Goal: Obtain resource: Download file/media

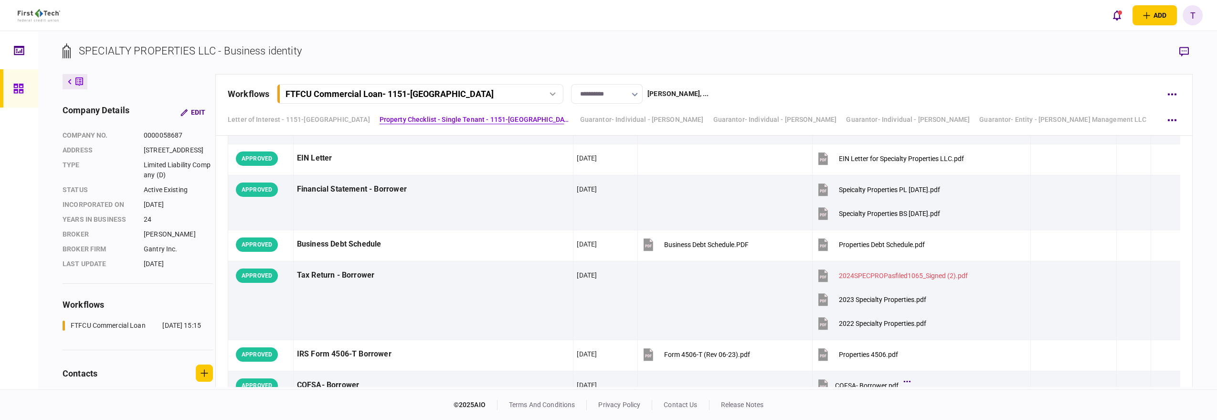
scroll to position [584, 0]
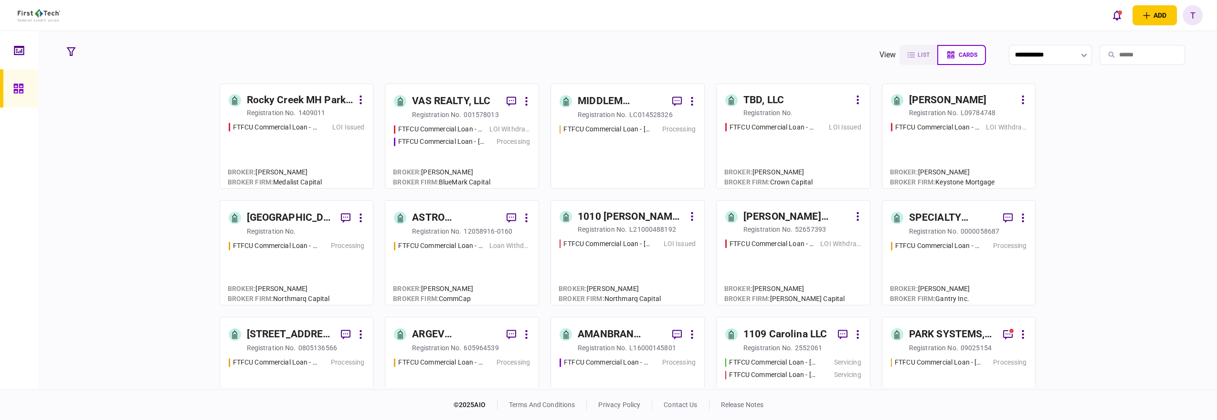
click at [1118, 50] on input "search" at bounding box center [1142, 55] width 85 height 20
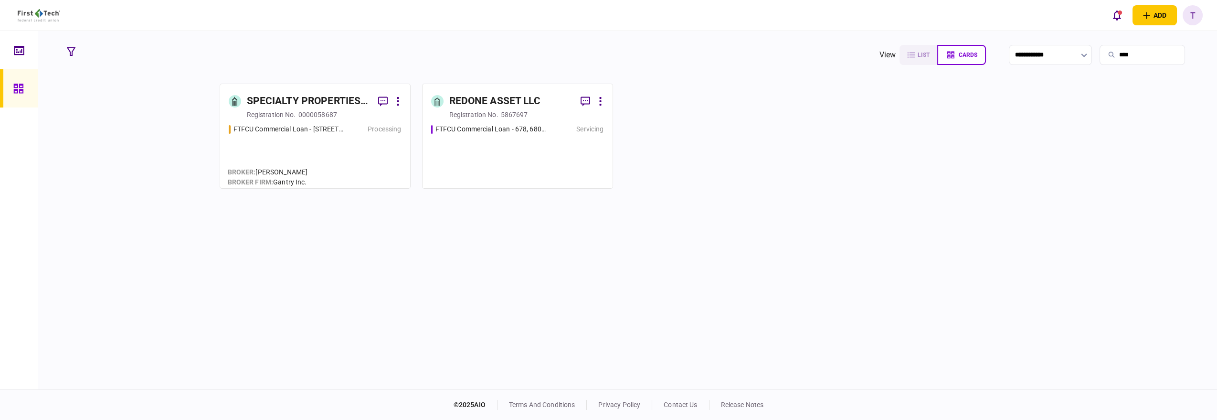
type input "****"
click at [323, 100] on div "SPECIALTY PROPERTIES LLC" at bounding box center [309, 101] width 124 height 15
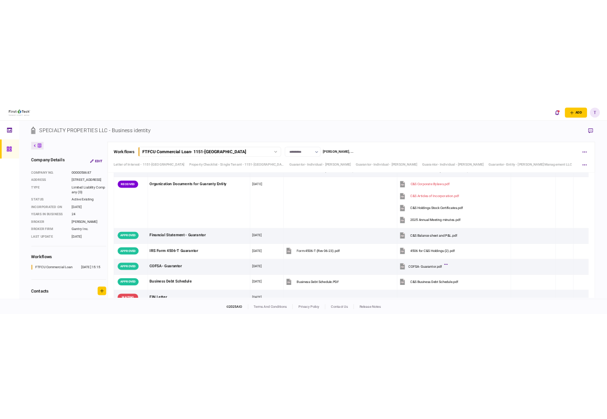
scroll to position [5254, 0]
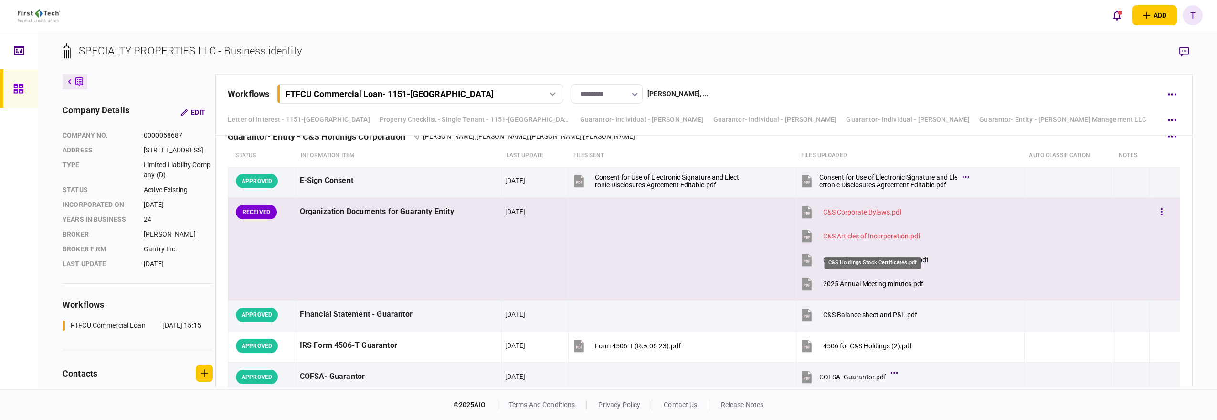
click at [850, 256] on div "C&S Holdings Stock Certificates.pdf" at bounding box center [876, 260] width 106 height 8
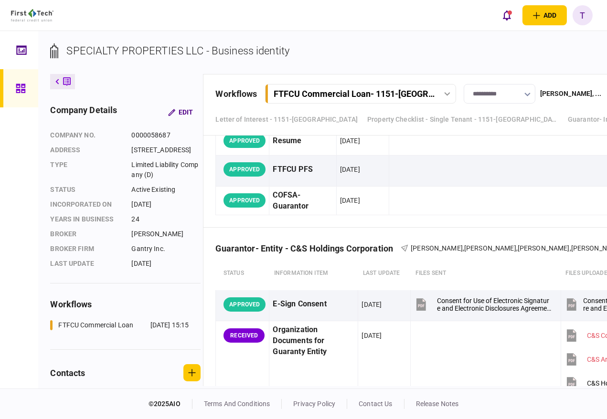
scroll to position [5372, 0]
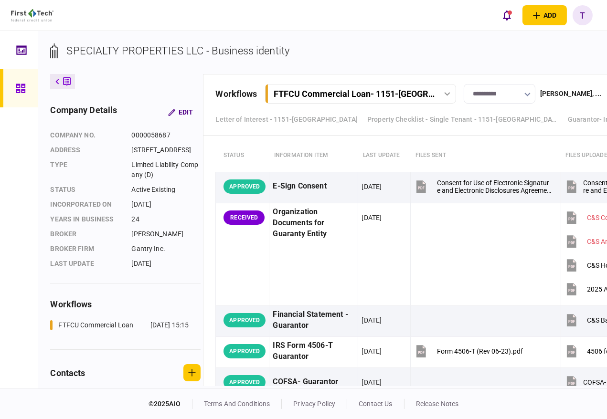
click at [64, 79] on icon at bounding box center [67, 82] width 8 height 10
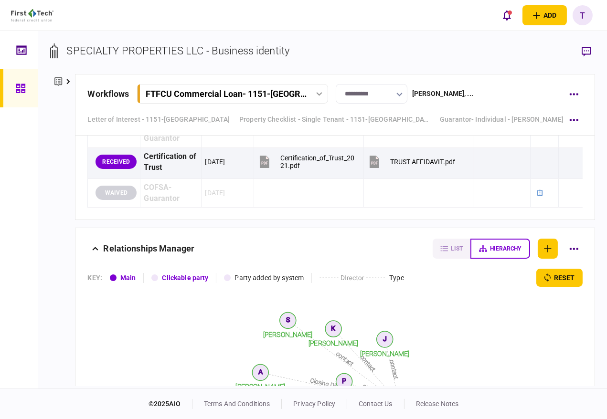
scroll to position [5920, 0]
